Goal: Task Accomplishment & Management: Manage account settings

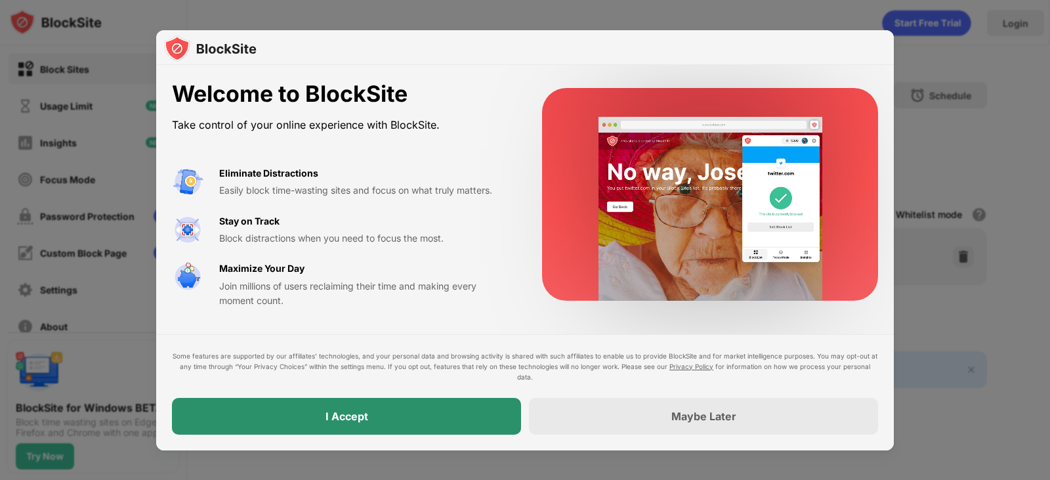
click at [402, 404] on div "I Accept" at bounding box center [346, 416] width 349 height 37
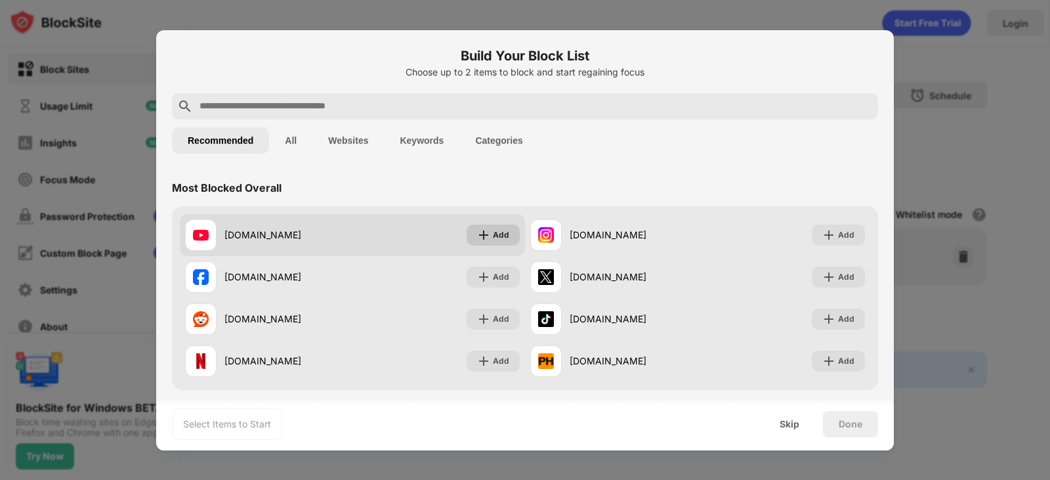
click at [499, 241] on div "Add" at bounding box center [501, 234] width 16 height 13
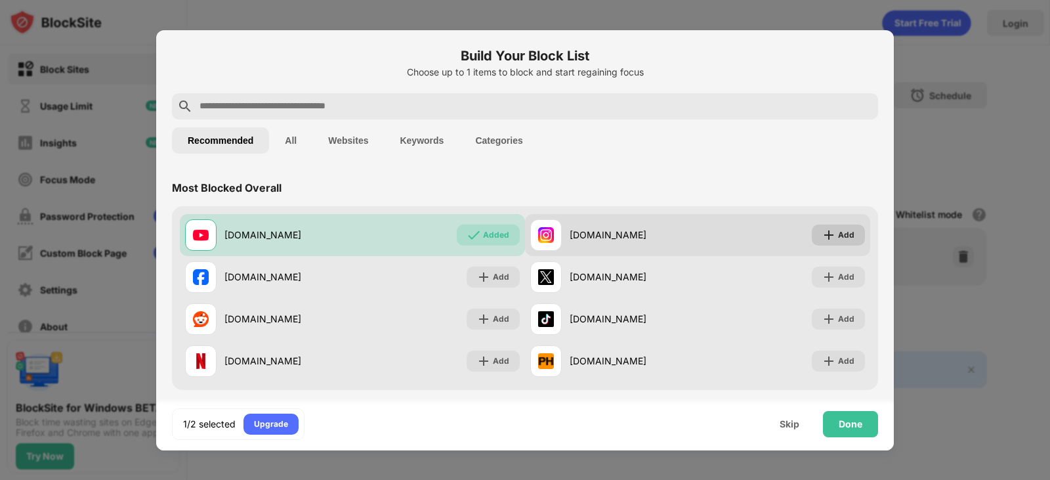
click at [838, 239] on div "Add" at bounding box center [846, 234] width 16 height 13
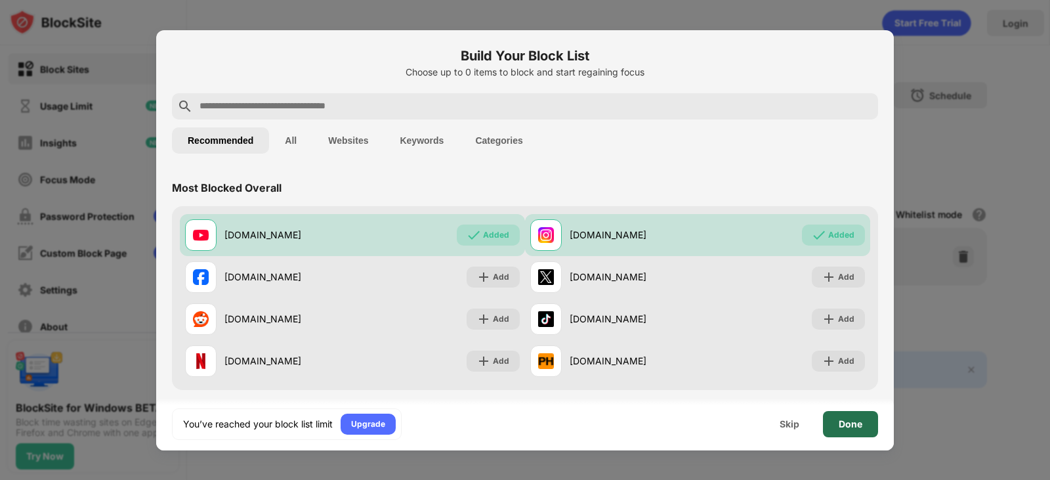
click at [831, 428] on div "Done" at bounding box center [850, 424] width 55 height 26
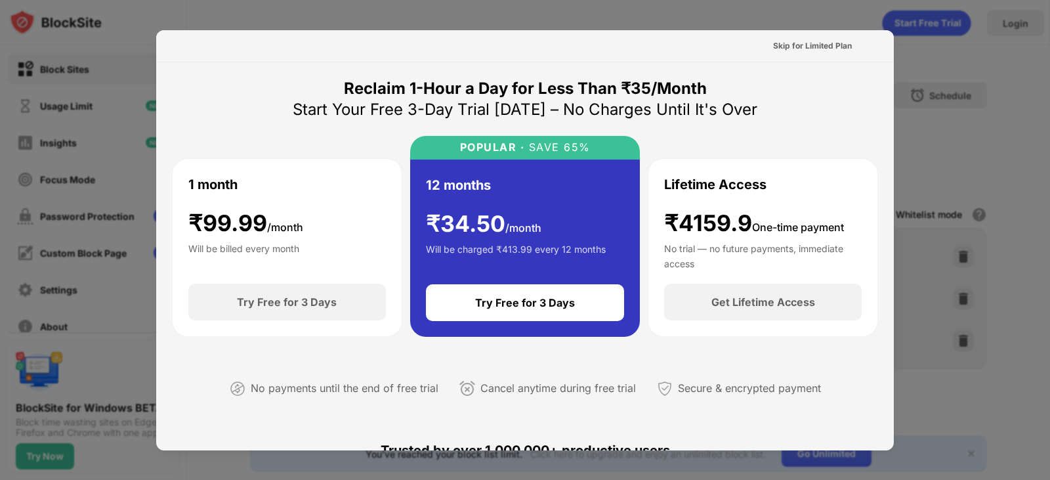
drag, startPoint x: 807, startPoint y: 32, endPoint x: 806, endPoint y: 45, distance: 13.8
click at [807, 32] on div "Skip for Limited Plan" at bounding box center [525, 46] width 738 height 32
click at [806, 45] on div "Skip for Limited Plan" at bounding box center [812, 45] width 79 height 13
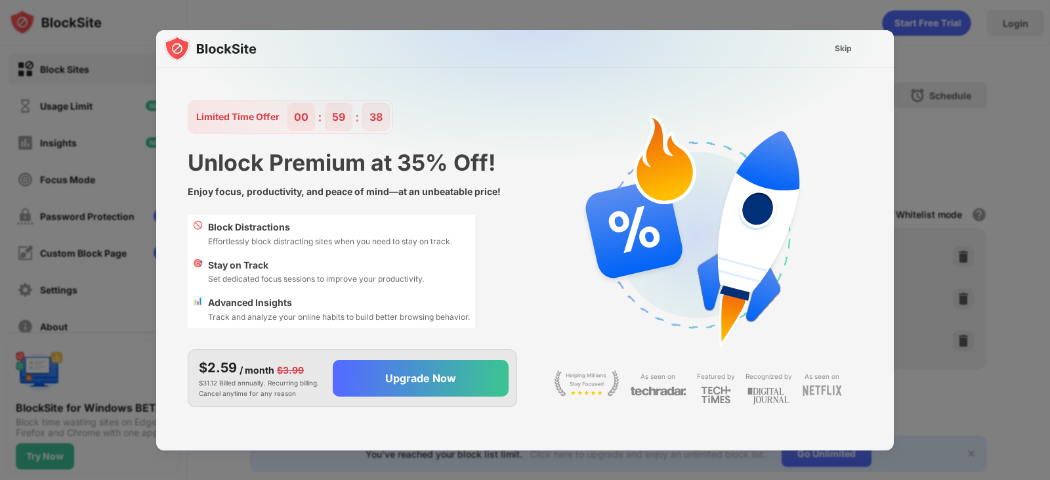
scroll to position [32, 0]
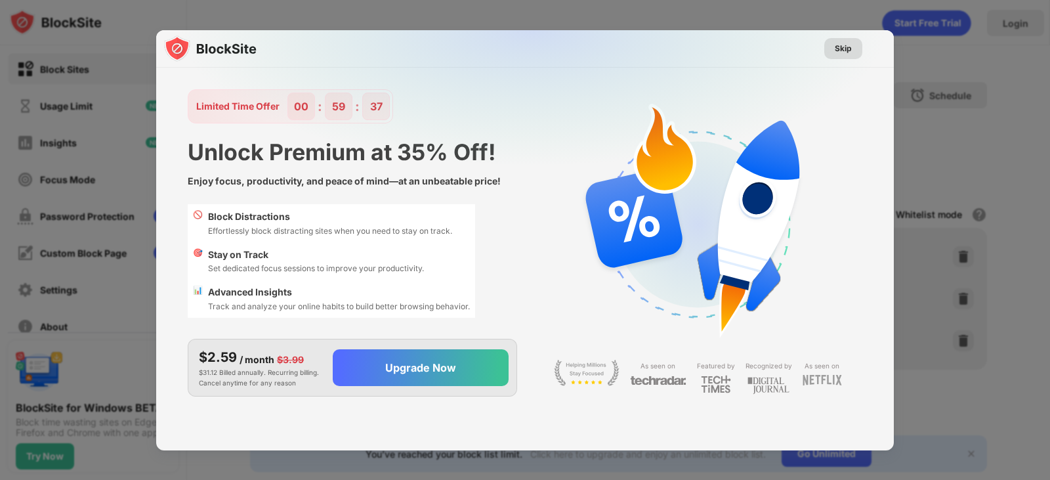
click at [849, 51] on div "Skip" at bounding box center [843, 48] width 17 height 13
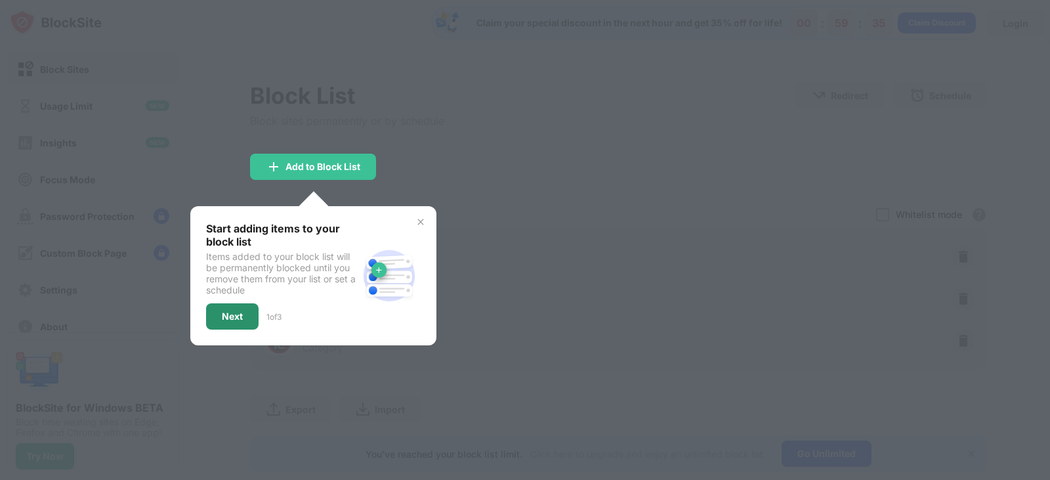
drag, startPoint x: 236, startPoint y: 318, endPoint x: 235, endPoint y: 310, distance: 7.2
click at [236, 317] on div "Next" at bounding box center [232, 316] width 21 height 11
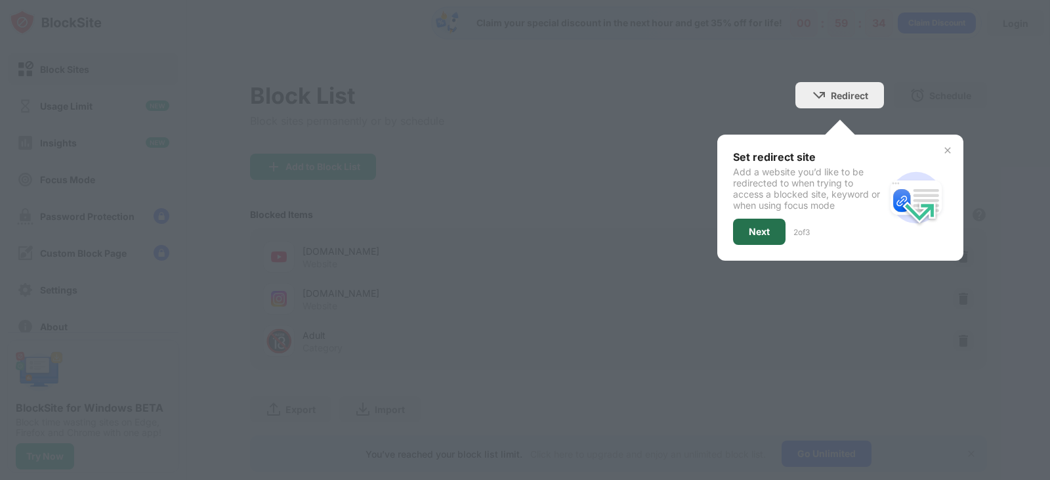
click at [749, 227] on div "Next" at bounding box center [759, 231] width 21 height 11
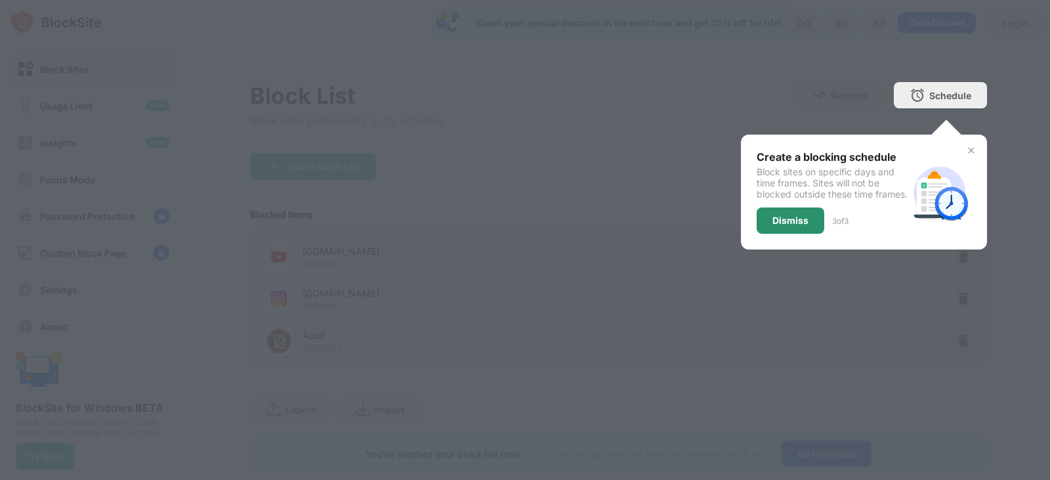
click at [757, 234] on div "Dismiss" at bounding box center [791, 220] width 68 height 26
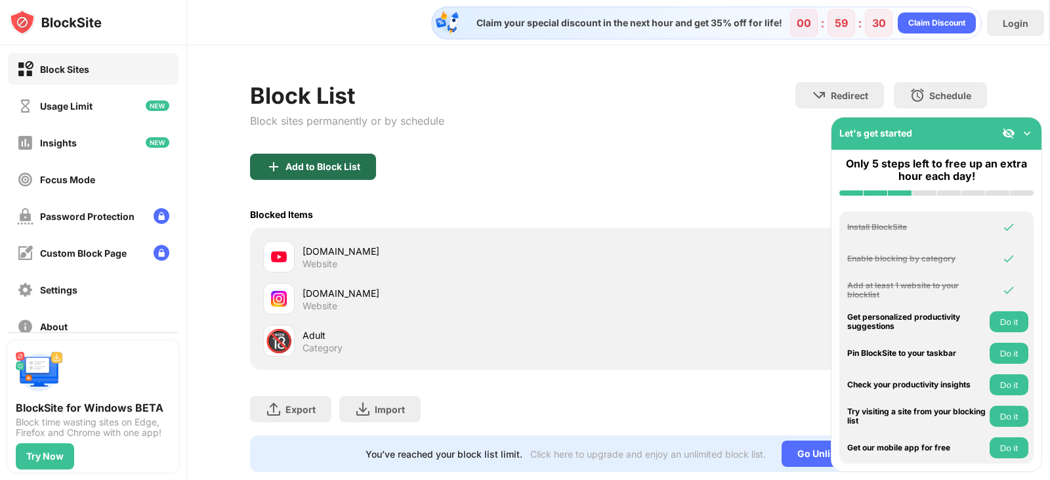
click at [371, 173] on div "Add to Block List" at bounding box center [313, 167] width 126 height 26
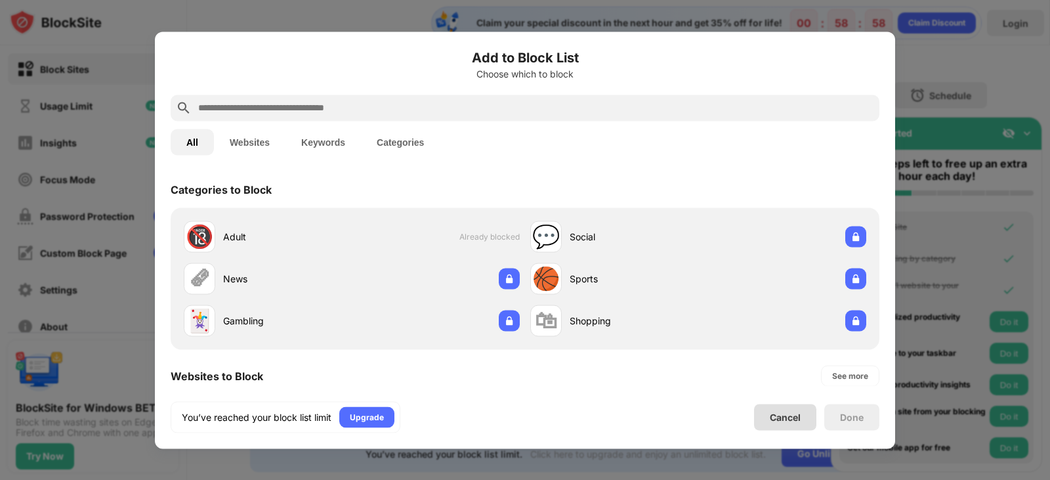
click at [802, 414] on div "Cancel" at bounding box center [785, 417] width 62 height 26
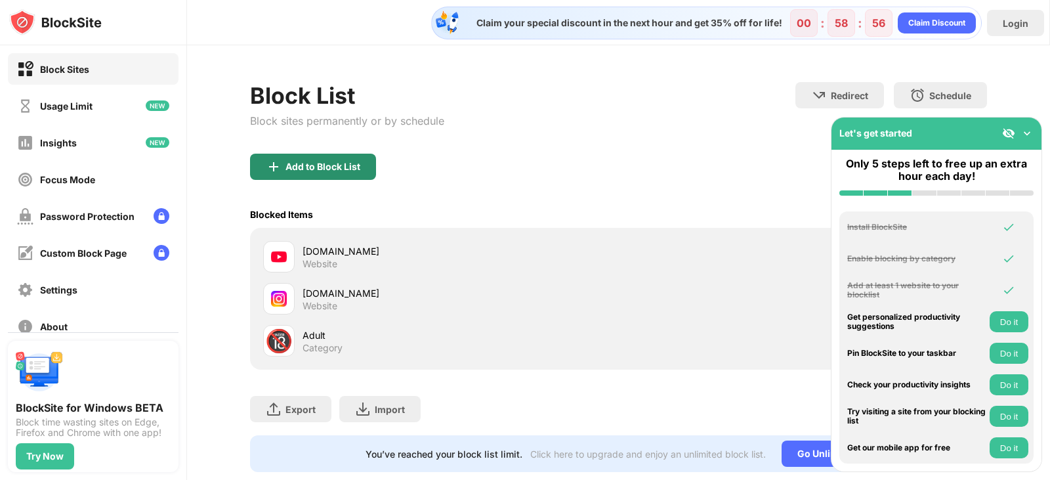
click at [326, 163] on div "Add to Block List" at bounding box center [323, 166] width 75 height 11
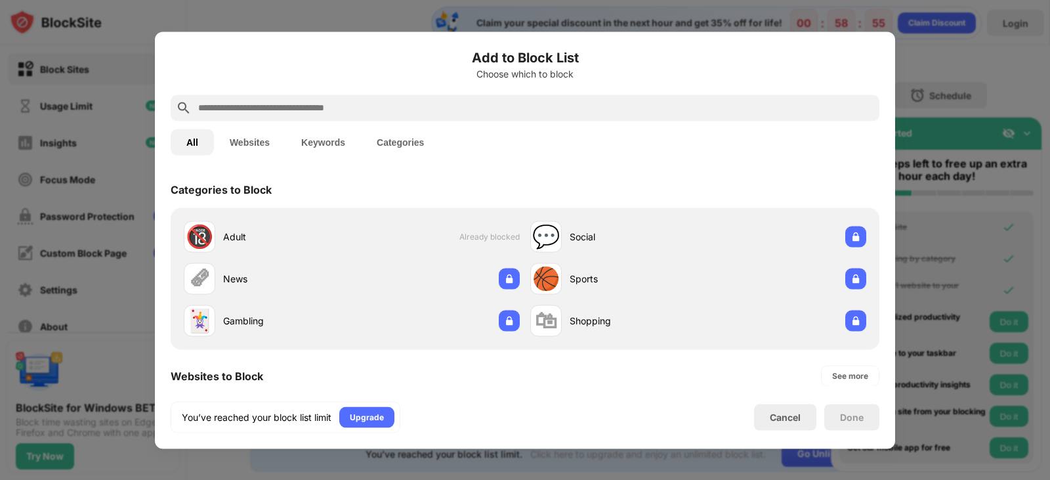
click at [1030, 201] on div at bounding box center [525, 240] width 1050 height 480
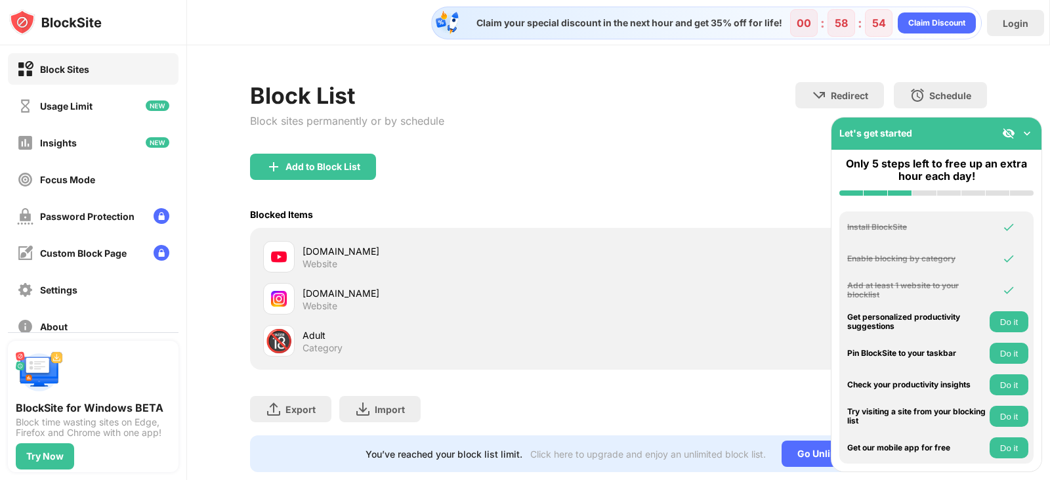
click at [1027, 125] on div "Let's get started" at bounding box center [937, 133] width 210 height 32
click at [1022, 135] on img at bounding box center [1027, 133] width 13 height 13
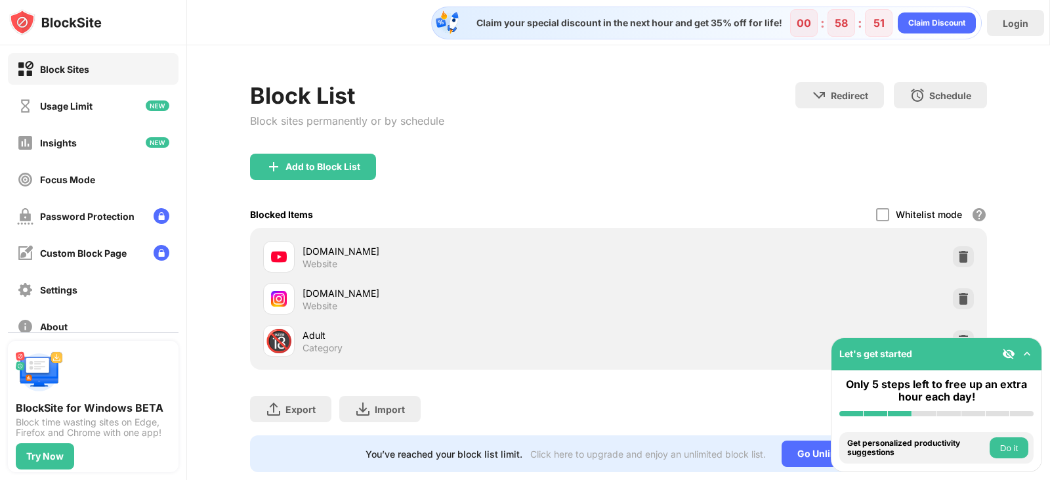
click at [999, 445] on button "Do it" at bounding box center [1009, 447] width 39 height 21
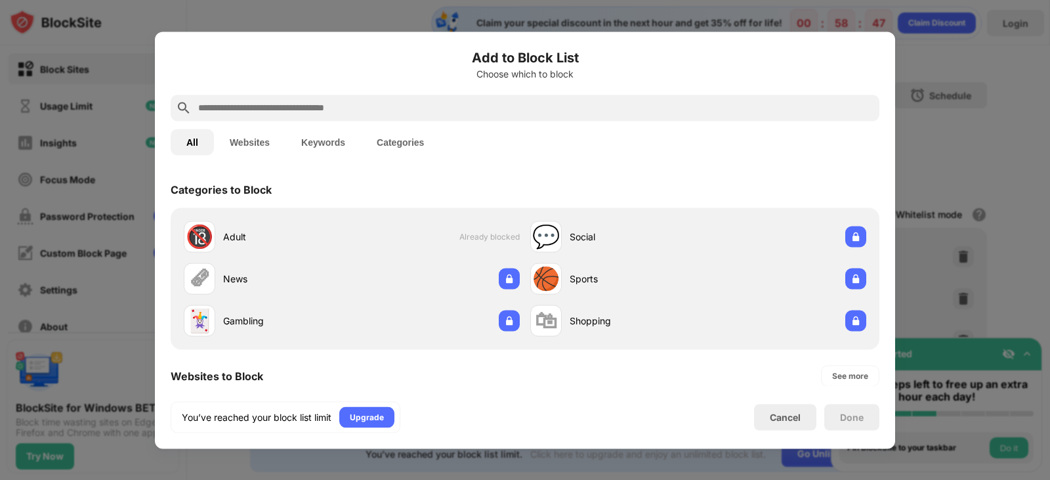
click at [263, 146] on button "Websites" at bounding box center [250, 142] width 72 height 26
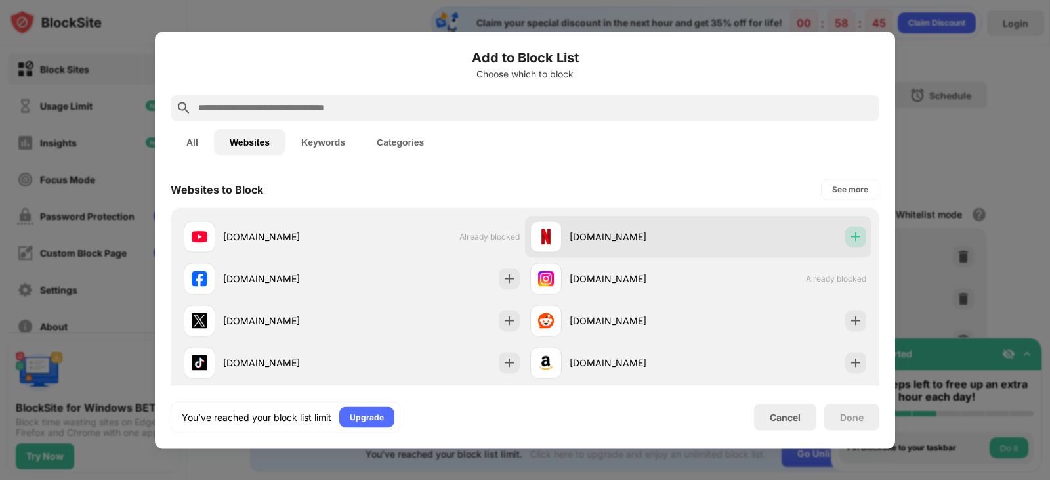
click at [849, 236] on img at bounding box center [855, 236] width 13 height 13
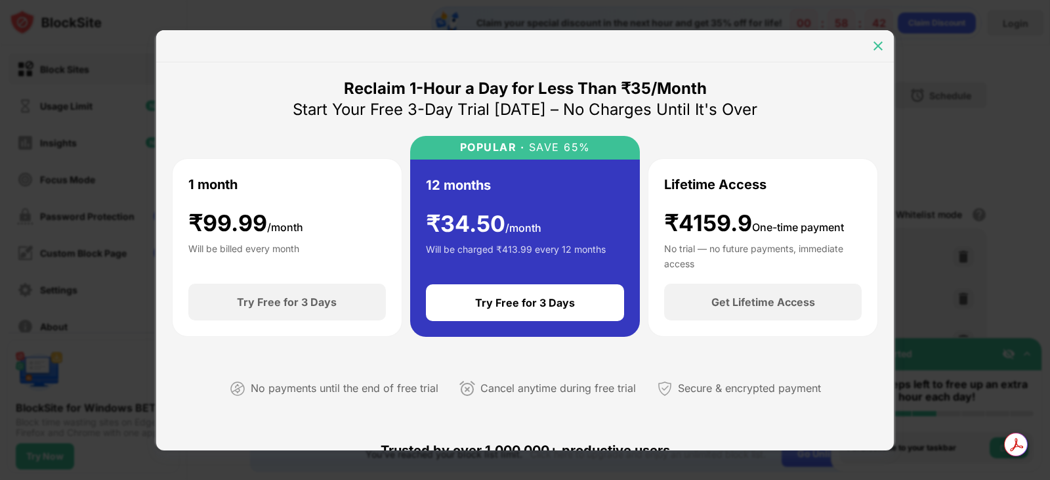
click at [869, 46] on div at bounding box center [878, 45] width 21 height 21
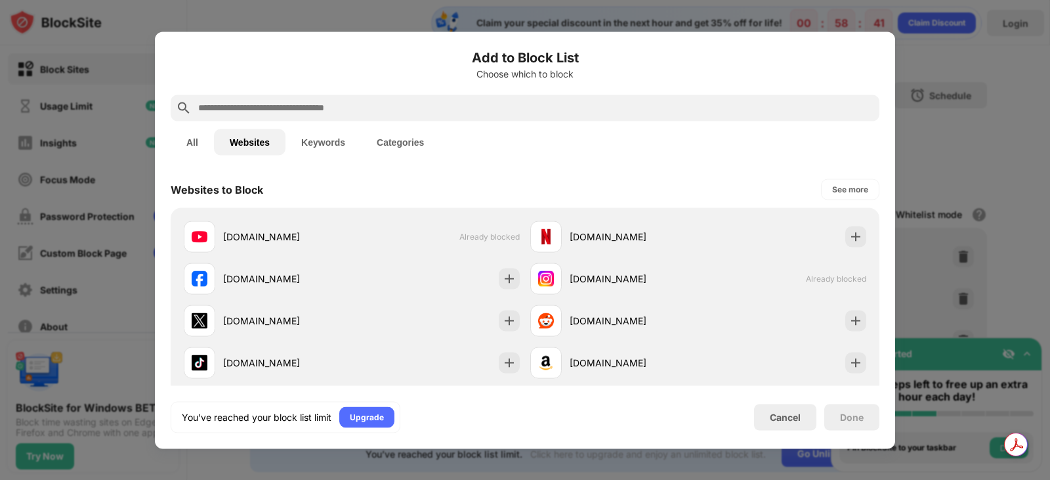
click at [1049, 110] on div at bounding box center [525, 240] width 1050 height 480
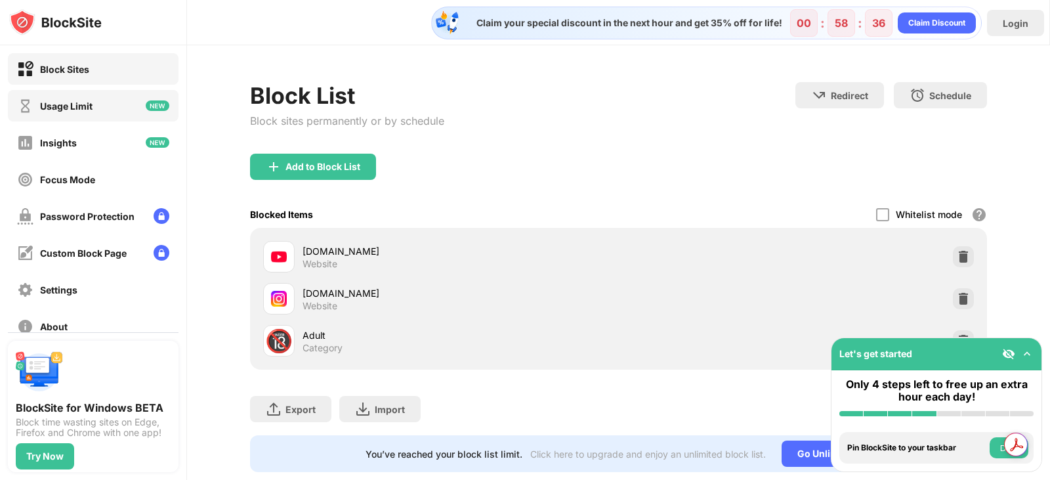
click at [112, 100] on div "Usage Limit" at bounding box center [93, 106] width 171 height 32
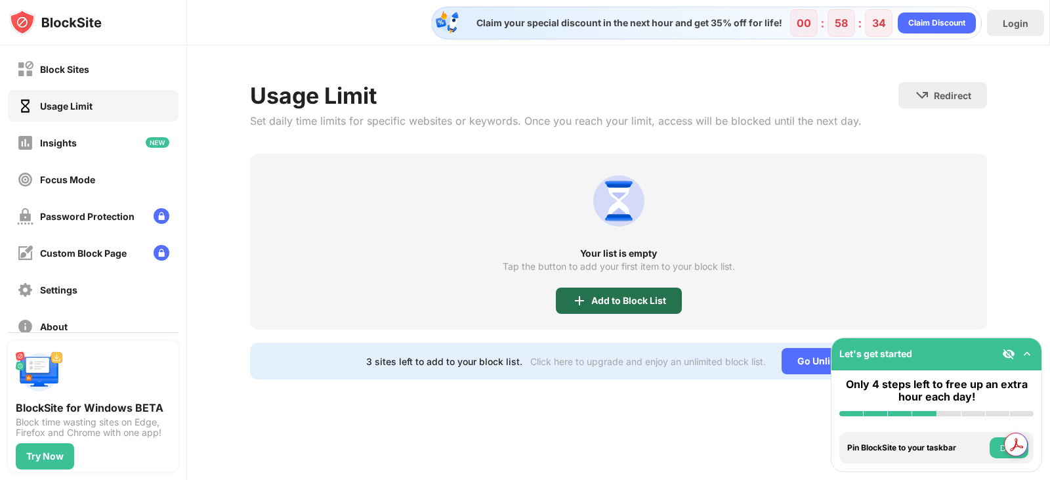
click at [661, 295] on div "Add to Block List" at bounding box center [628, 300] width 75 height 11
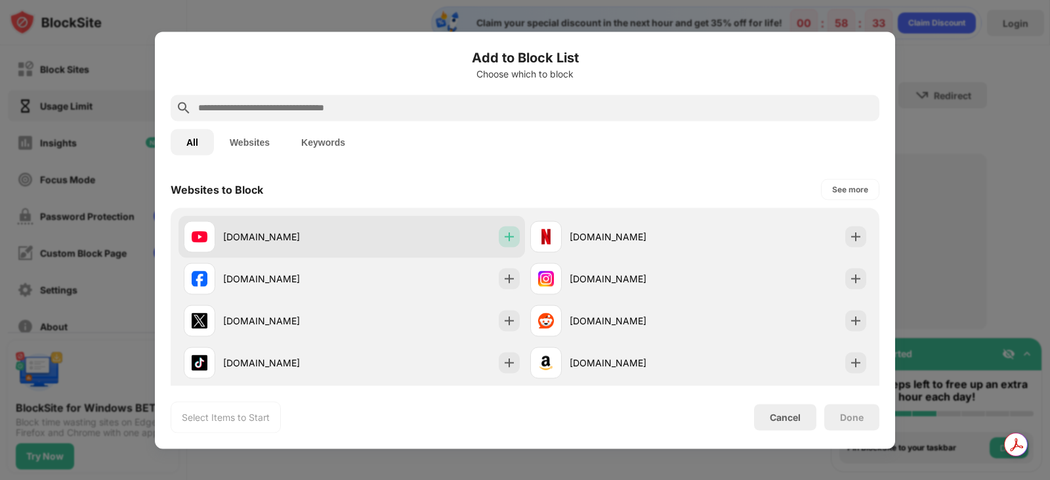
click at [507, 238] on img at bounding box center [509, 236] width 13 height 13
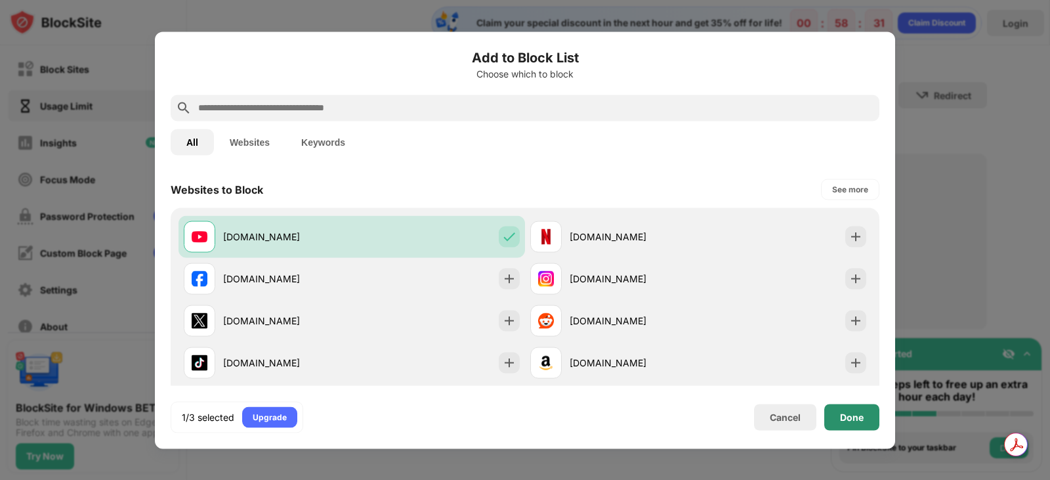
click at [869, 414] on div "Done" at bounding box center [851, 417] width 55 height 26
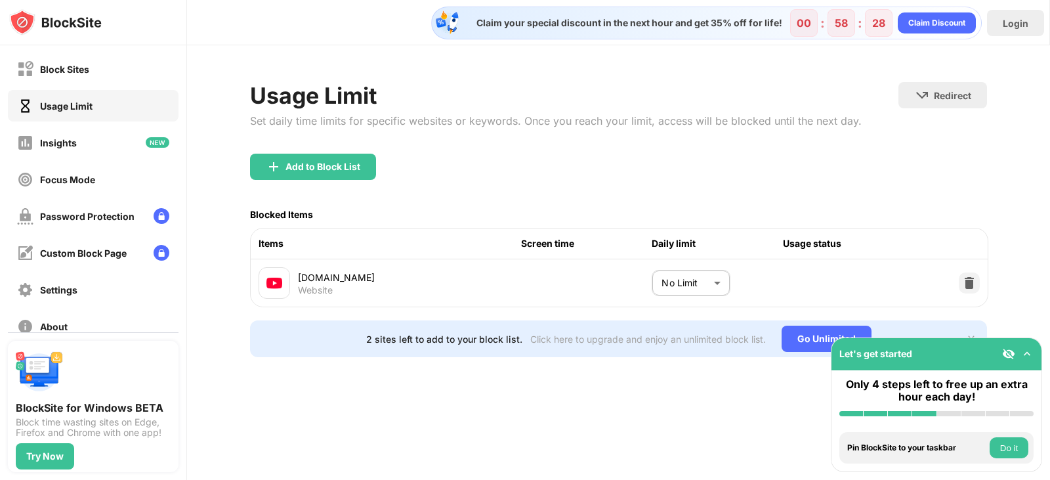
drag, startPoint x: 564, startPoint y: 394, endPoint x: 564, endPoint y: 403, distance: 9.2
click at [564, 403] on div "Claim your special discount in the next hour and get 35% off for life! 00 : 58 …" at bounding box center [618, 240] width 863 height 480
click at [103, 221] on div "Password Protection" at bounding box center [87, 216] width 95 height 11
